Goal: Task Accomplishment & Management: Manage account settings

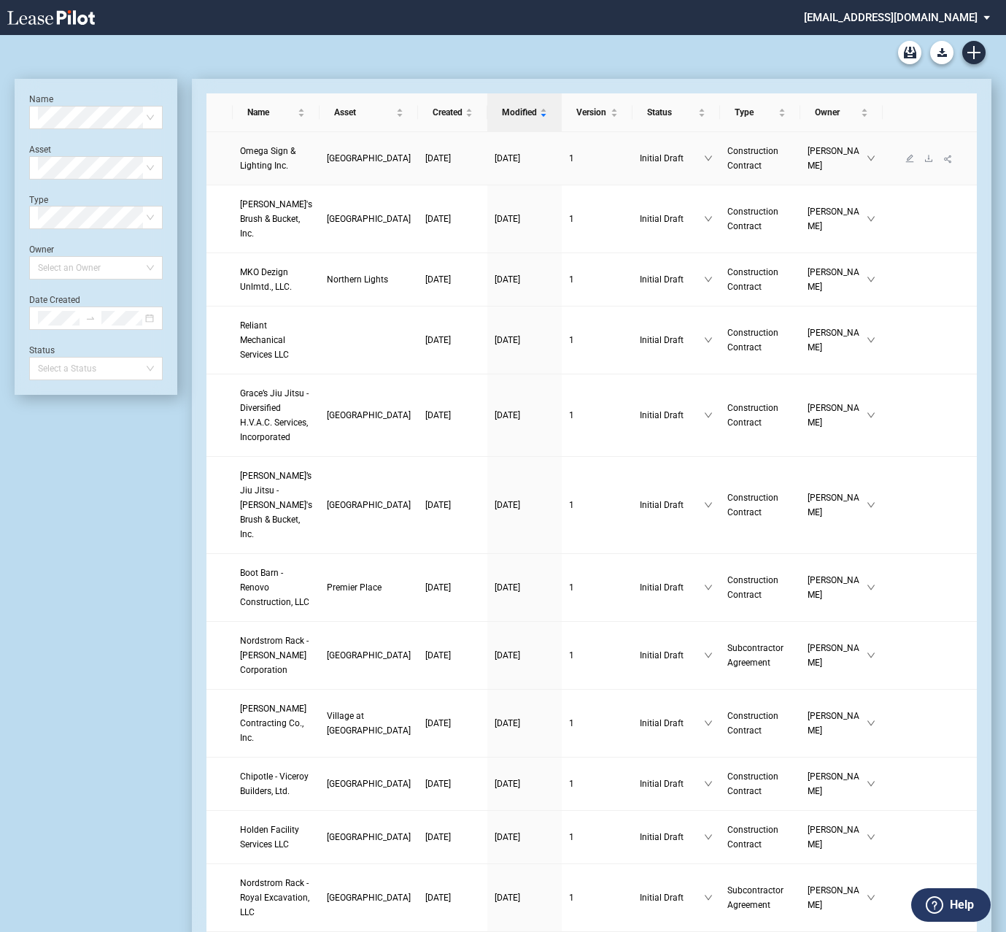
click at [268, 166] on span "Omega Sign & Lighting Inc." at bounding box center [267, 158] width 55 height 25
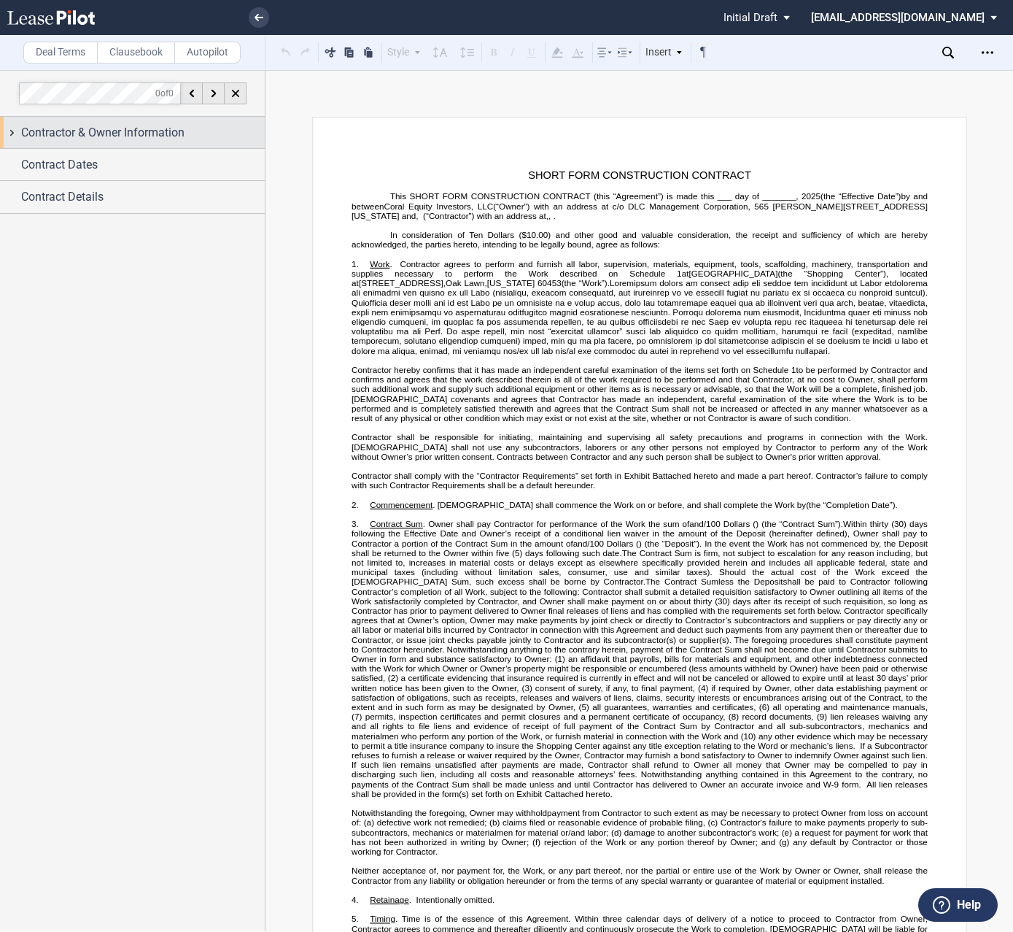
click at [90, 146] on div "Contractor & Owner Information" at bounding box center [132, 132] width 265 height 31
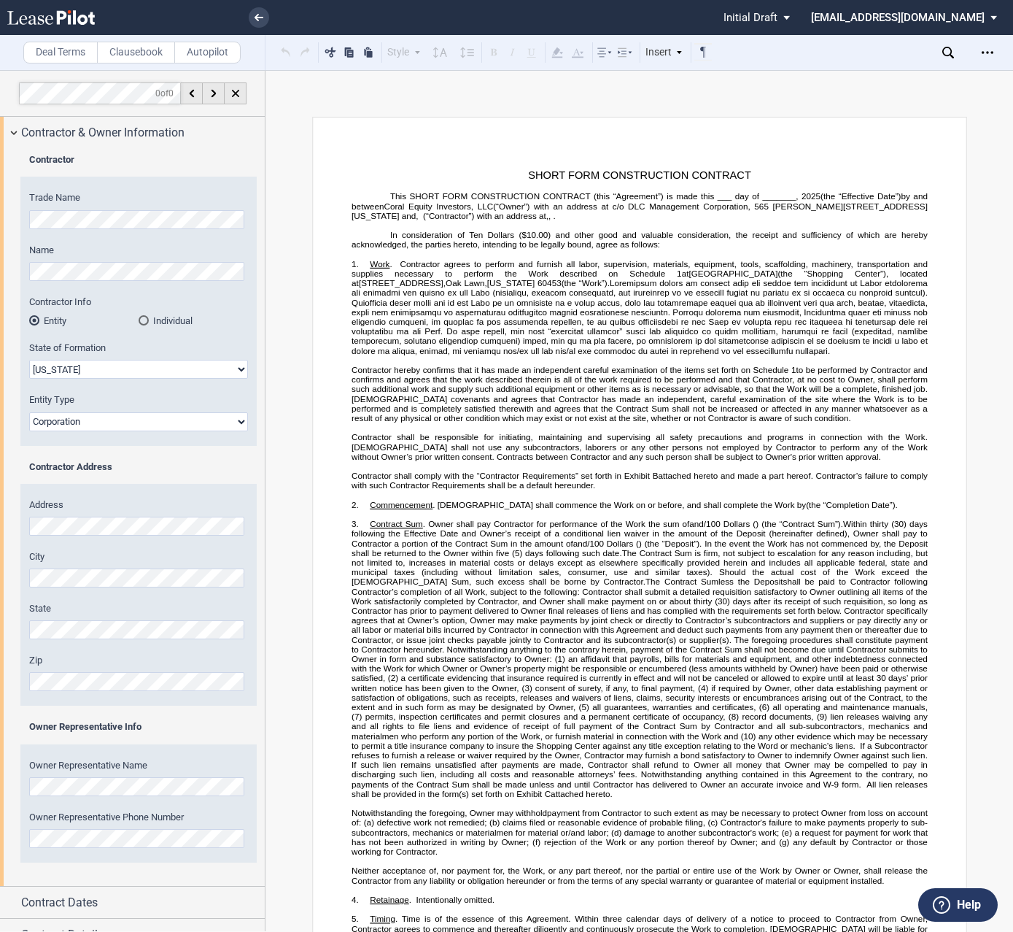
scroll to position [20, 0]
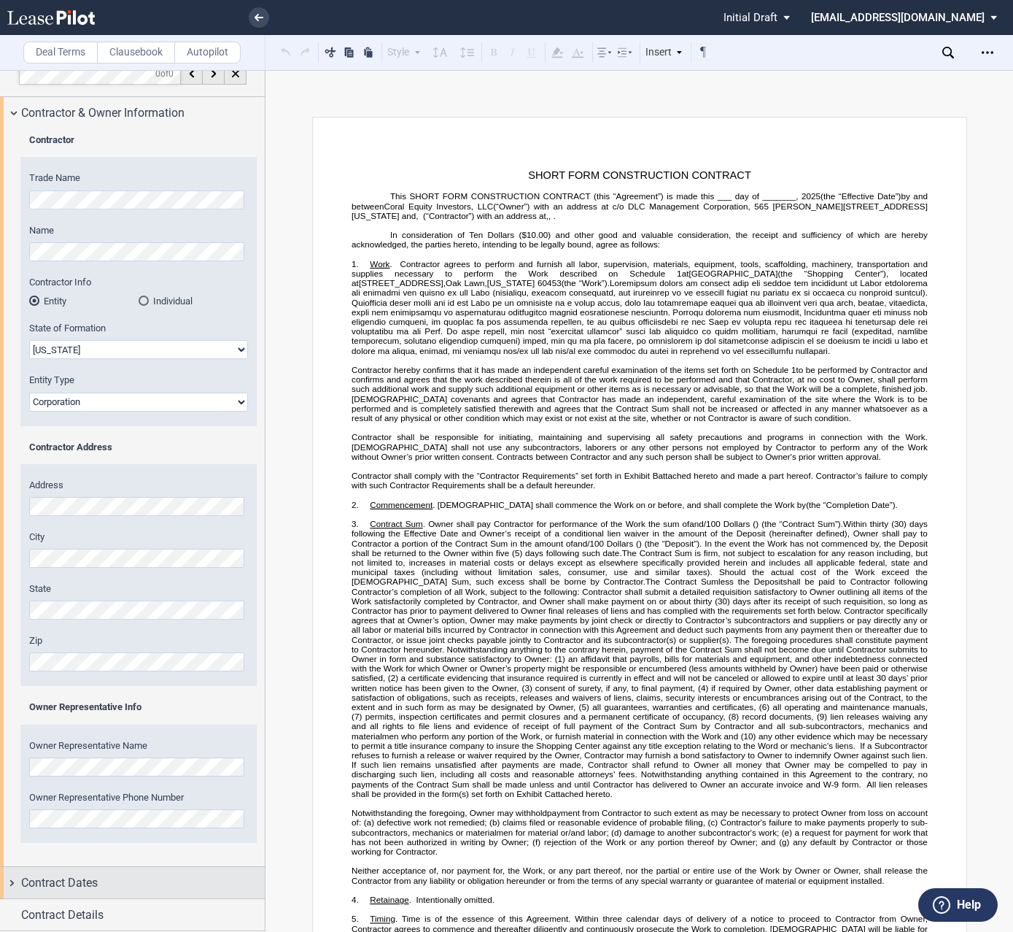
click at [86, 870] on div "Contract Dates" at bounding box center [132, 882] width 265 height 31
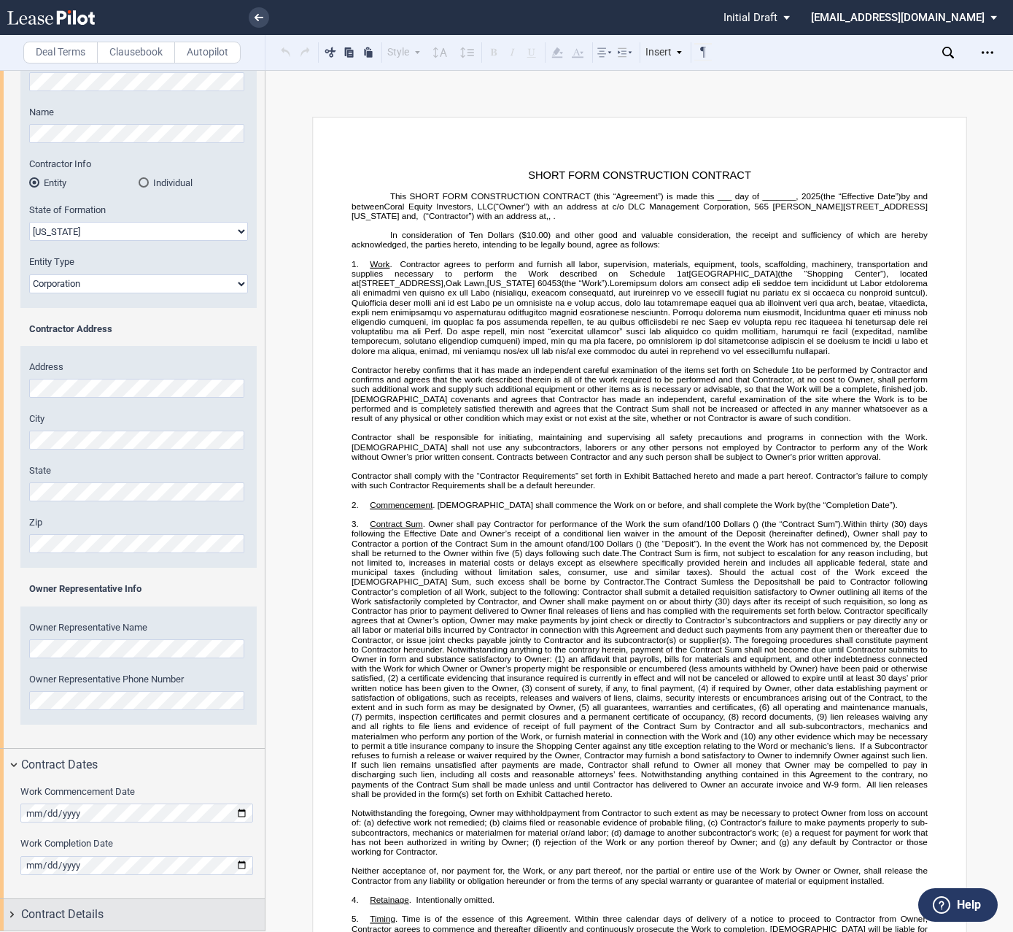
click at [61, 902] on div "Contract Details" at bounding box center [132, 914] width 265 height 31
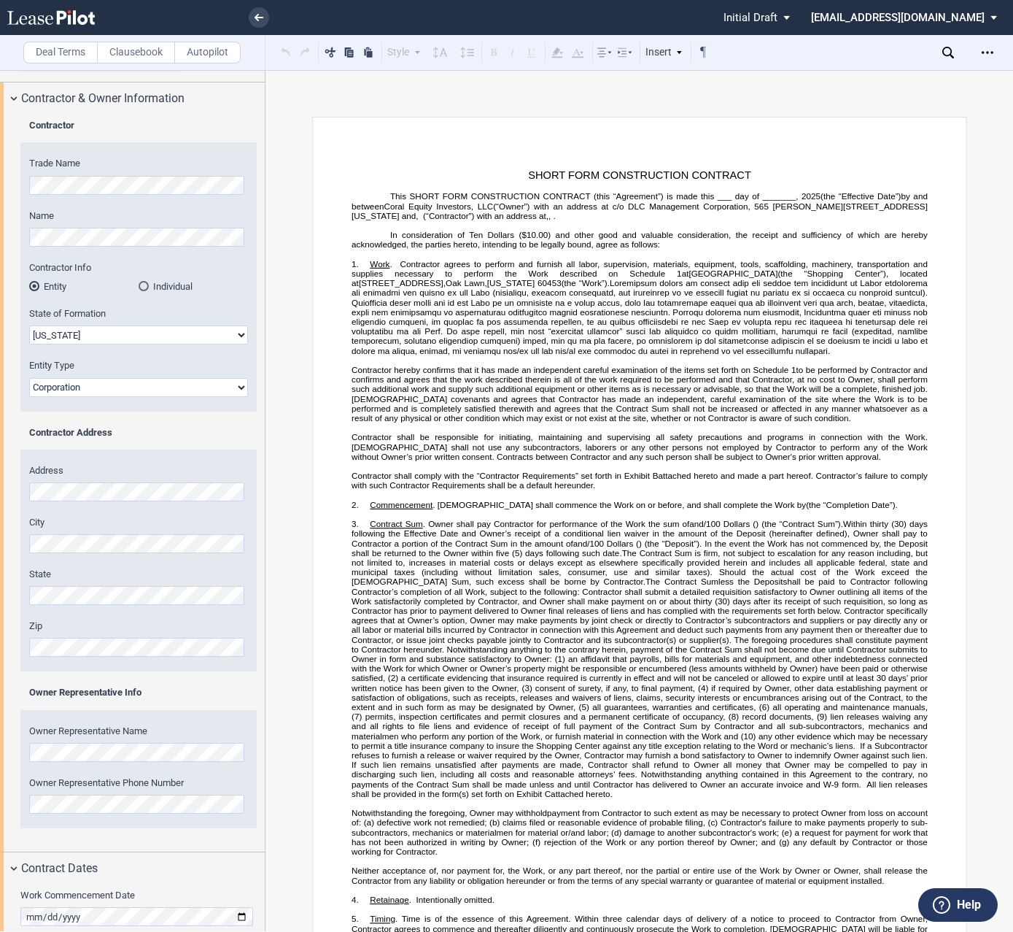
scroll to position [25, 0]
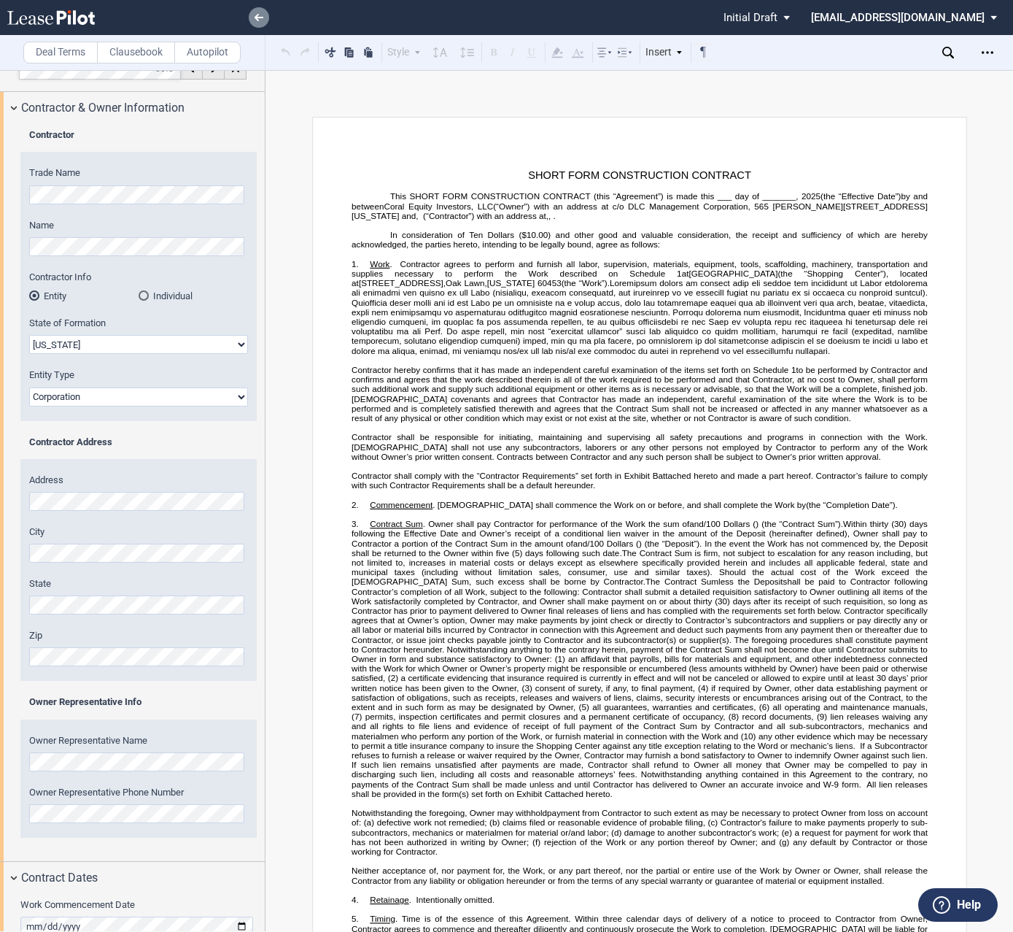
click at [254, 20] on link at bounding box center [259, 17] width 20 height 20
